Goal: Communication & Community: Connect with others

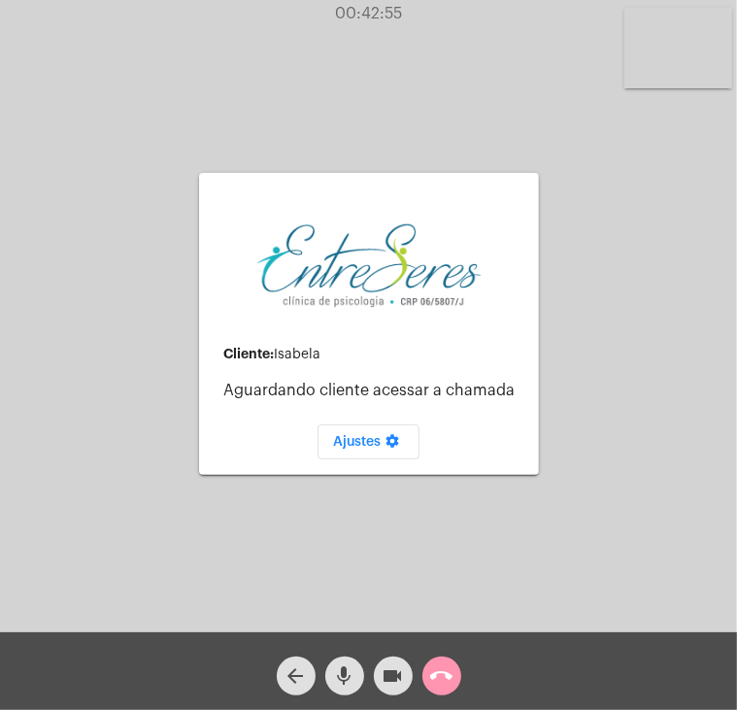
drag, startPoint x: 0, startPoint y: 0, endPoint x: 470, endPoint y: 686, distance: 831.3
drag, startPoint x: 470, startPoint y: 686, endPoint x: 432, endPoint y: 675, distance: 39.4
click at [432, 675] on div "arrow_back mic videocam call_end" at bounding box center [368, 671] width 737 height 78
click at [432, 675] on mat-icon "call_end" at bounding box center [441, 675] width 23 height 23
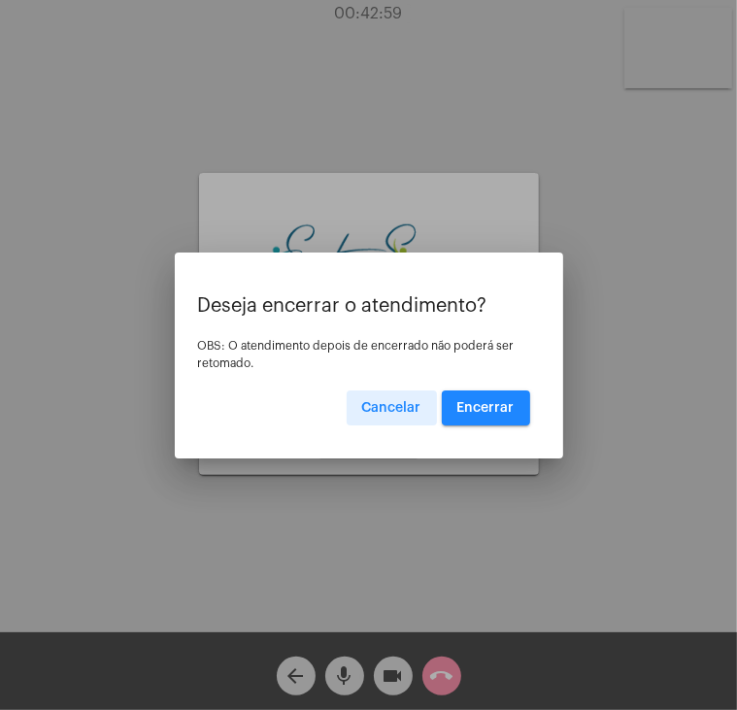
click at [477, 417] on button "Encerrar" at bounding box center [486, 407] width 88 height 35
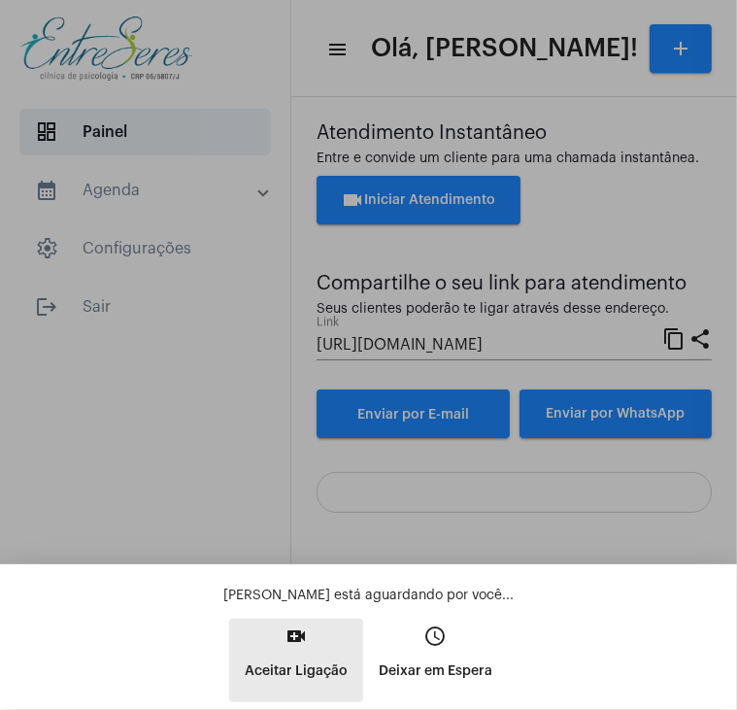
click at [291, 639] on mat-icon "video_call" at bounding box center [296, 635] width 23 height 23
